Goal: Transaction & Acquisition: Purchase product/service

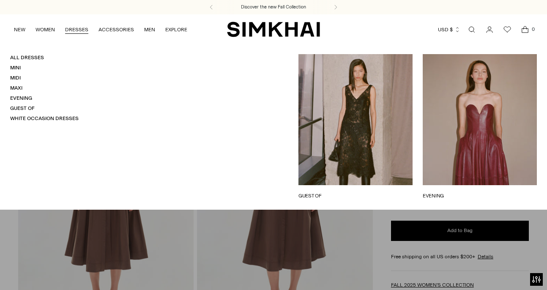
click at [71, 31] on link "DRESSES" at bounding box center [76, 29] width 23 height 19
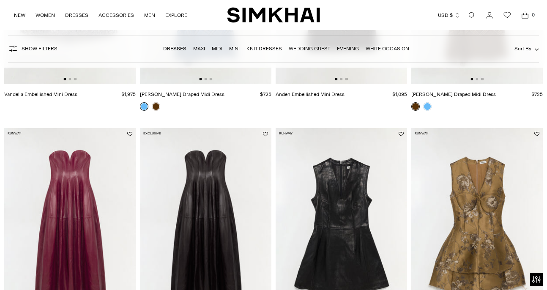
scroll to position [128, 0]
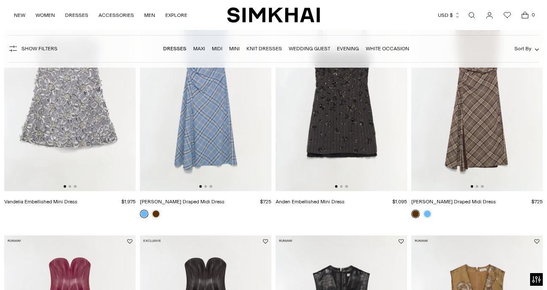
click at [475, 108] on img at bounding box center [477, 92] width 132 height 197
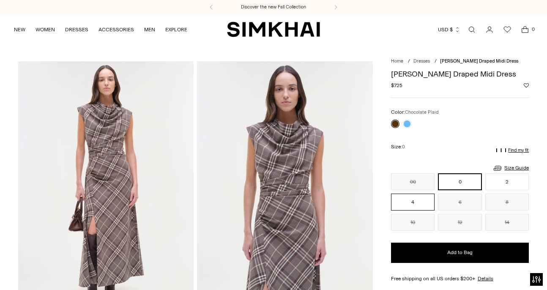
click at [413, 206] on button "4" at bounding box center [413, 202] width 44 height 17
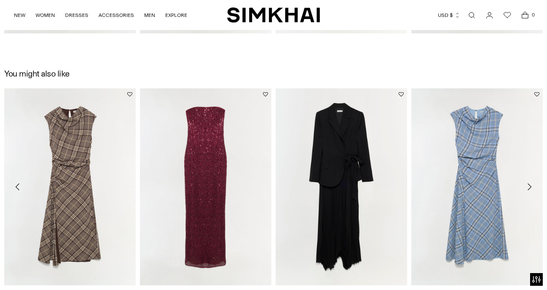
scroll to position [1120, 0]
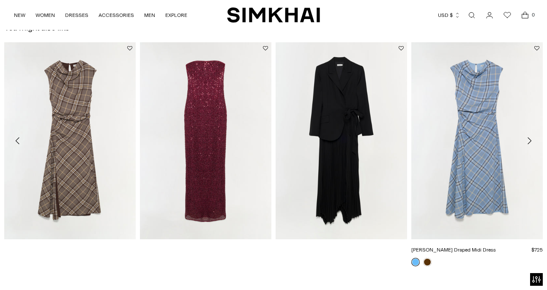
click at [491, 247] on link "[PERSON_NAME] Draped Midi Dress" at bounding box center [453, 250] width 85 height 6
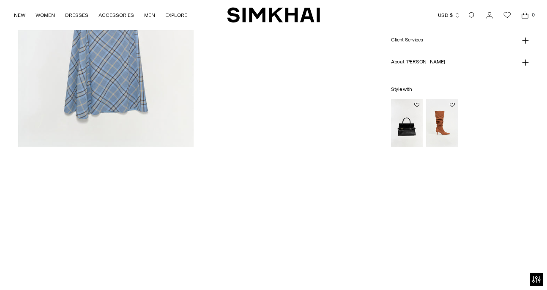
scroll to position [1111, 0]
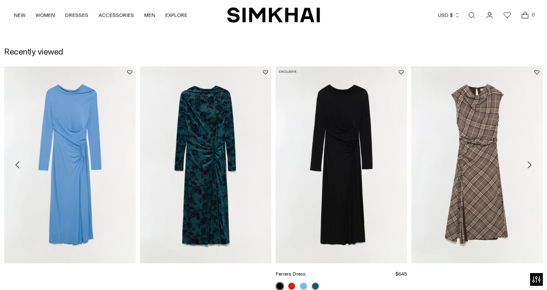
click at [306, 271] on link "Ferrera Dress" at bounding box center [291, 274] width 30 height 6
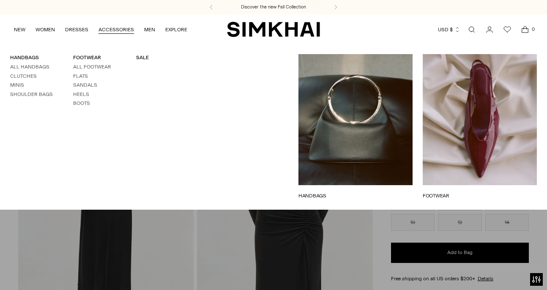
click at [109, 33] on link "ACCESSORIES" at bounding box center [117, 29] width 36 height 19
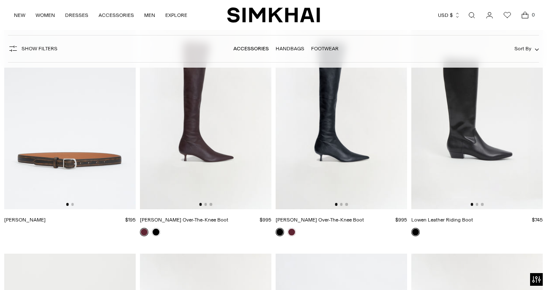
scroll to position [1291, 0]
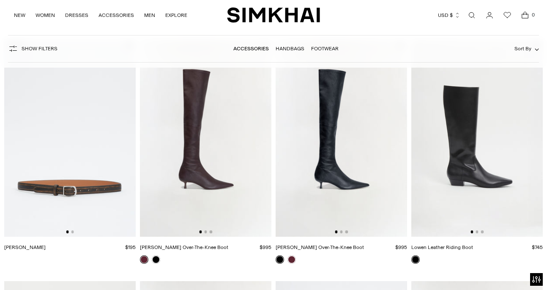
click at [333, 182] on img at bounding box center [342, 137] width 132 height 197
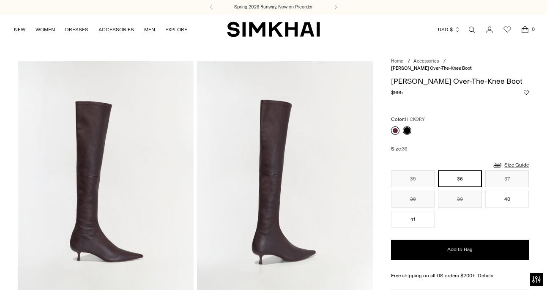
click at [394, 126] on link at bounding box center [395, 130] width 8 height 8
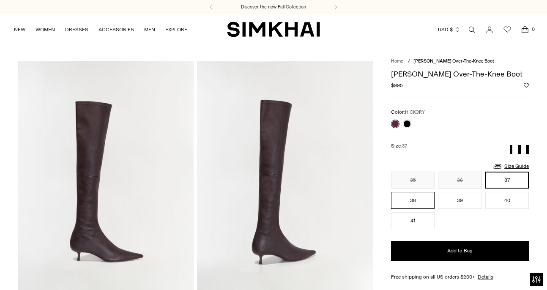
click at [414, 205] on button "38" at bounding box center [413, 200] width 44 height 17
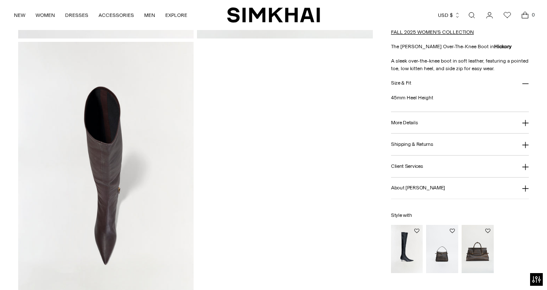
scroll to position [832, 0]
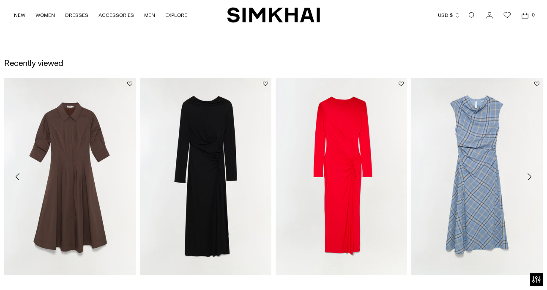
click at [529, 174] on icon "Move to next carousel slide" at bounding box center [530, 176] width 4 height 7
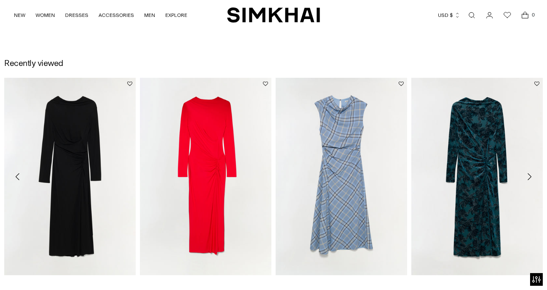
click at [529, 174] on icon "Move to next carousel slide" at bounding box center [530, 176] width 4 height 7
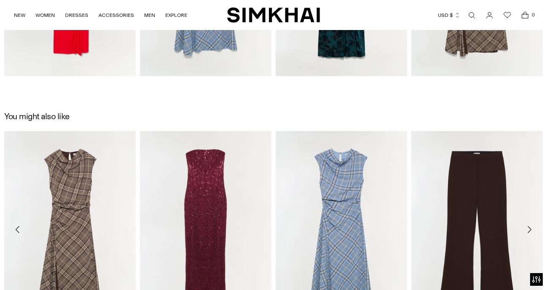
scroll to position [0, 0]
